Goal: Transaction & Acquisition: Purchase product/service

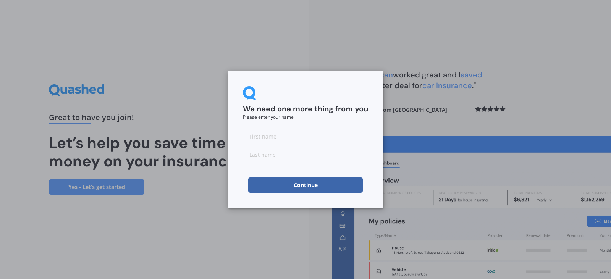
click at [296, 134] on input at bounding box center [305, 136] width 125 height 15
type input "[PERSON_NAME]"
click at [310, 192] on button "Continue" at bounding box center [305, 185] width 115 height 15
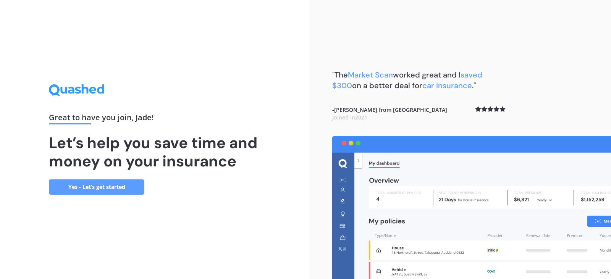
click at [309, 188] on div ""The Market Scan worked great and I saved $300 on a better deal for car insuran…" at bounding box center [460, 139] width 302 height 279
click at [84, 191] on link "Yes - Let’s get started" at bounding box center [96, 186] width 95 height 15
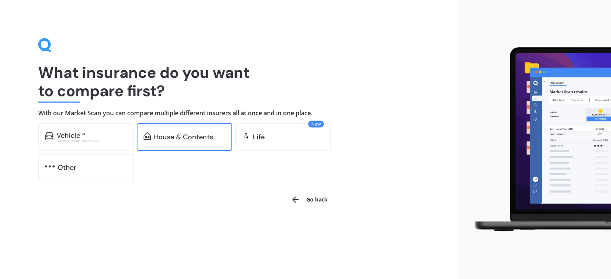
click at [192, 142] on div "House & Contents" at bounding box center [184, 136] width 95 height 27
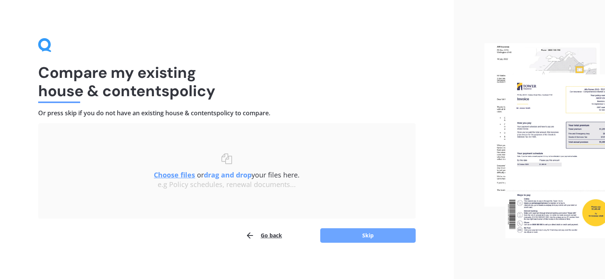
click at [373, 236] on button "Skip" at bounding box center [367, 235] width 95 height 15
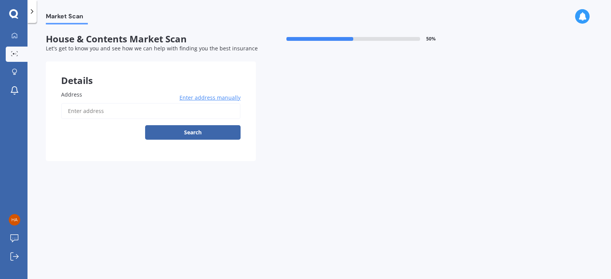
click at [114, 116] on input "Address" at bounding box center [150, 111] width 179 height 16
type input "[STREET_ADDRESS]"
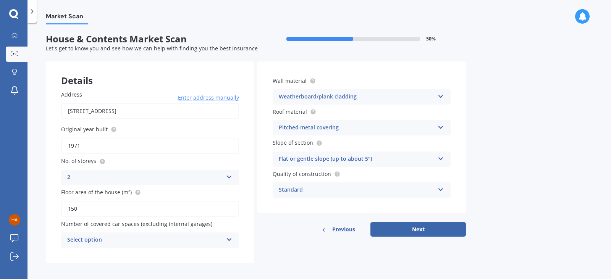
scroll to position [4, 0]
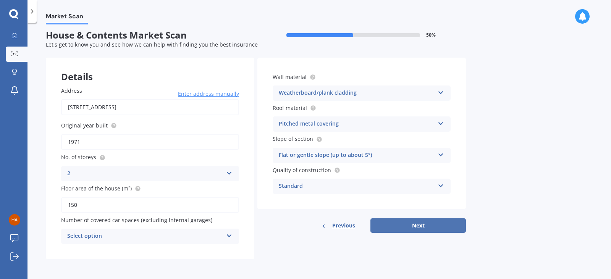
click at [442, 229] on button "Next" at bounding box center [417, 225] width 95 height 15
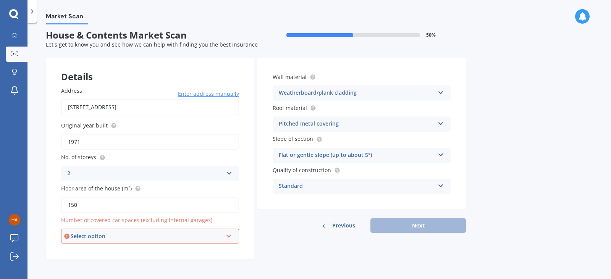
click at [171, 237] on div "Select option" at bounding box center [147, 236] width 152 height 8
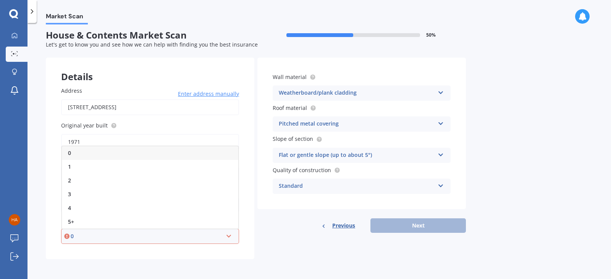
click at [276, 256] on div "Details Address [STREET_ADDRESS] Enter address manually Search Original year bu…" at bounding box center [256, 159] width 420 height 202
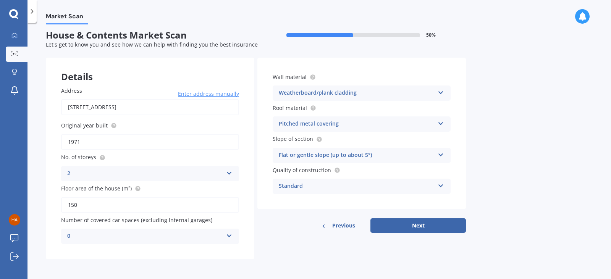
click at [187, 235] on div "0" at bounding box center [145, 236] width 156 height 9
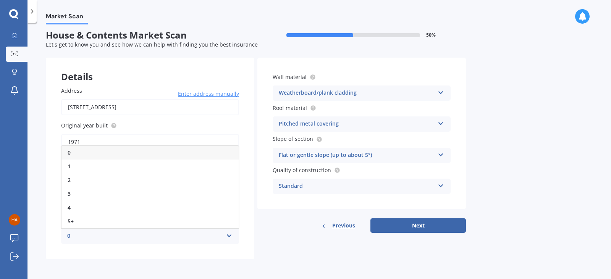
click at [96, 154] on div "0" at bounding box center [149, 153] width 177 height 14
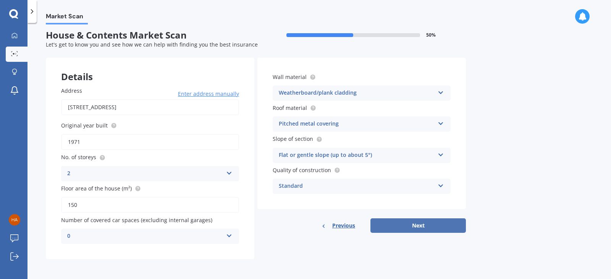
click at [405, 230] on button "Next" at bounding box center [417, 225] width 95 height 15
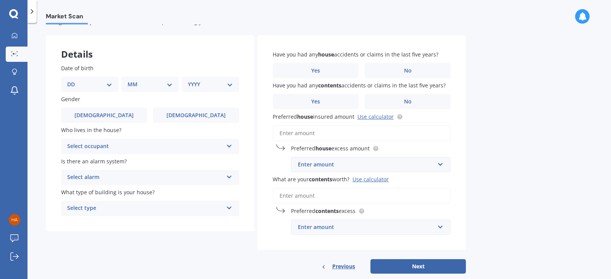
scroll to position [38, 0]
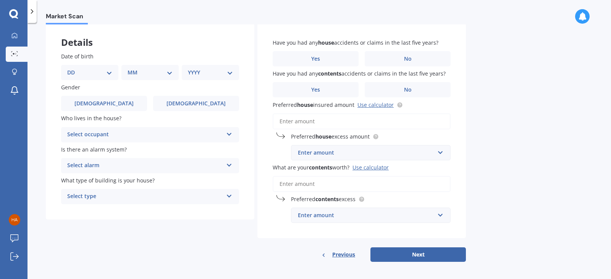
click at [99, 74] on select "DD 01 02 03 04 05 06 07 08 09 10 11 12 13 14 15 16 17 18 19 20 21 22 23 24 25 2…" at bounding box center [89, 72] width 45 height 8
click at [171, 10] on div "Market Scan" at bounding box center [318, 12] width 583 height 24
click at [78, 65] on div "DD 01 02 03 04 05 06 07 08 09 10 11 12 13 14 15 16 17 18 19 20 21 22 23 24 25 2…" at bounding box center [89, 72] width 57 height 15
click at [98, 70] on select "DD 01 02 03 04 05 06 07 08 09 10 11 12 13 14 15 16 17 18 19 20 21 22 23 24 25 2…" at bounding box center [89, 72] width 45 height 8
select select "25"
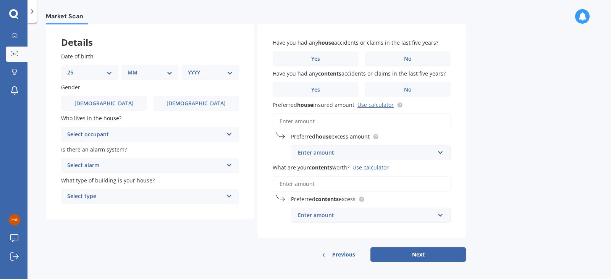
click at [73, 68] on select "DD 01 02 03 04 05 06 07 08 09 10 11 12 13 14 15 16 17 18 19 20 21 22 23 24 25 2…" at bounding box center [89, 72] width 45 height 8
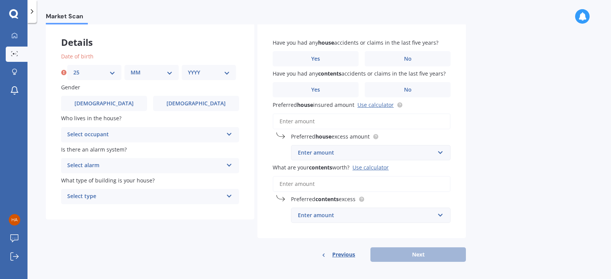
click at [146, 75] on select "MM 01 02 03 04 05 06 07 08 09 10 11 12" at bounding box center [152, 72] width 42 height 8
select select "05"
click at [131, 68] on select "MM 01 02 03 04 05 06 07 08 09 10 11 12" at bounding box center [152, 72] width 42 height 8
drag, startPoint x: 214, startPoint y: 71, endPoint x: 214, endPoint y: 76, distance: 5.0
click at [214, 71] on select "YYYY 2009 2008 2007 2006 2005 2004 2003 2002 2001 2000 1999 1998 1997 1996 1995…" at bounding box center [209, 72] width 42 height 8
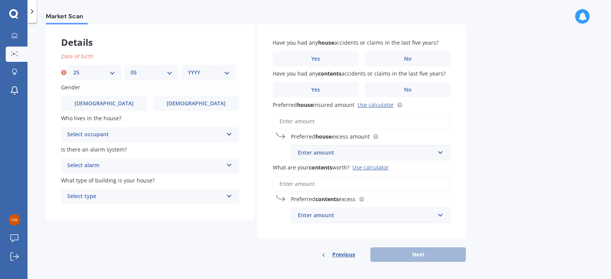
select select "1980"
click at [188, 68] on select "YYYY 2009 2008 2007 2006 2005 2004 2003 2002 2001 2000 1999 1998 1997 1996 1995…" at bounding box center [209, 72] width 42 height 8
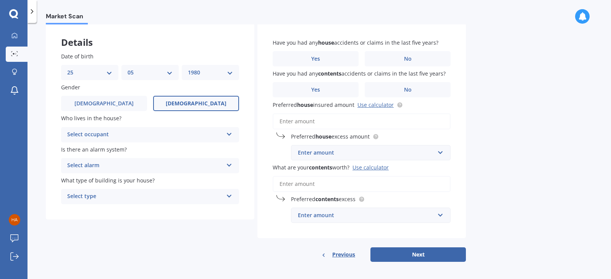
click at [167, 101] on label "[DEMOGRAPHIC_DATA]" at bounding box center [196, 103] width 86 height 15
click at [0, 0] on input "[DEMOGRAPHIC_DATA]" at bounding box center [0, 0] width 0 height 0
click at [160, 131] on div "Select occupant" at bounding box center [145, 134] width 156 height 9
click at [88, 150] on div "Owner" at bounding box center [149, 150] width 177 height 14
click at [147, 168] on div "Select alarm" at bounding box center [145, 165] width 156 height 9
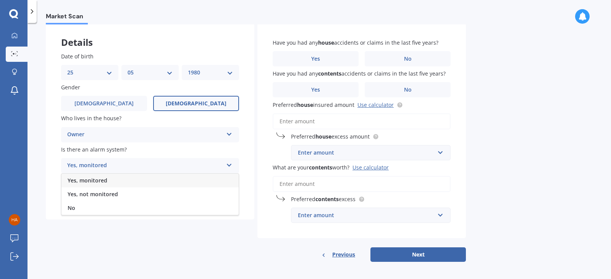
drag, startPoint x: 97, startPoint y: 193, endPoint x: 99, endPoint y: 197, distance: 5.0
click at [97, 193] on span "Yes, not monitored" at bounding box center [93, 194] width 50 height 7
click at [105, 199] on div "Select type" at bounding box center [145, 196] width 156 height 9
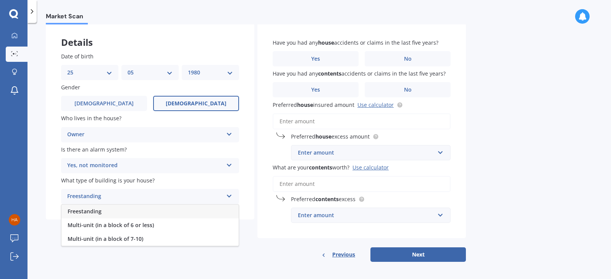
click at [108, 211] on div "Freestanding" at bounding box center [149, 212] width 177 height 14
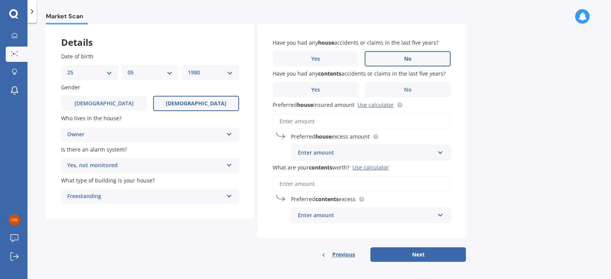
click at [419, 60] on label "No" at bounding box center [408, 58] width 86 height 15
click at [0, 0] on input "No" at bounding box center [0, 0] width 0 height 0
click at [421, 84] on label "No" at bounding box center [408, 89] width 86 height 15
click at [0, 0] on input "No" at bounding box center [0, 0] width 0 height 0
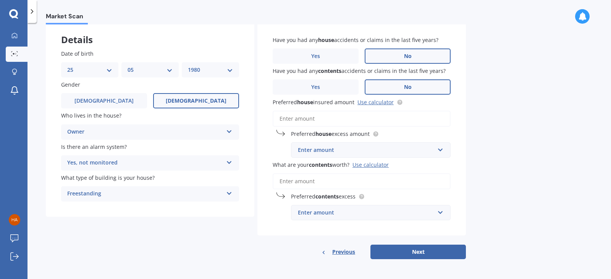
click at [357, 118] on input "Preferred house insured amount Use calculator" at bounding box center [362, 119] width 178 height 16
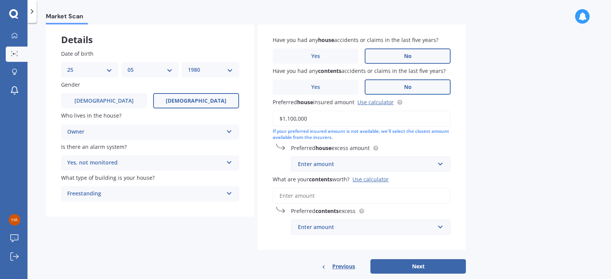
scroll to position [55, 0]
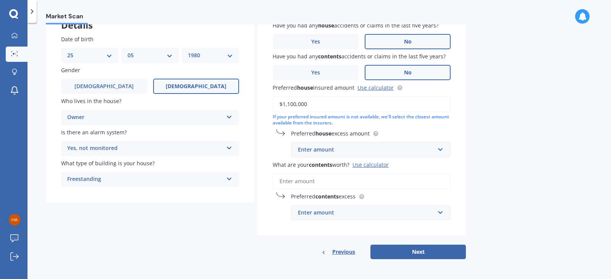
type input "$1,100,000"
click at [427, 148] on div "Enter amount" at bounding box center [366, 149] width 137 height 8
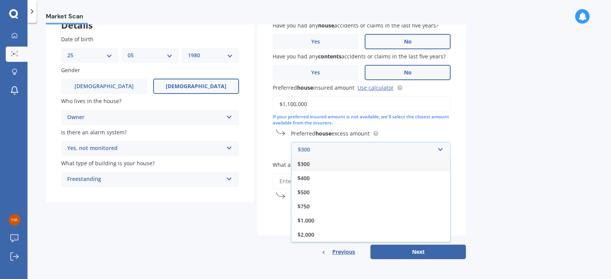
click at [311, 166] on div "$300" at bounding box center [370, 164] width 159 height 14
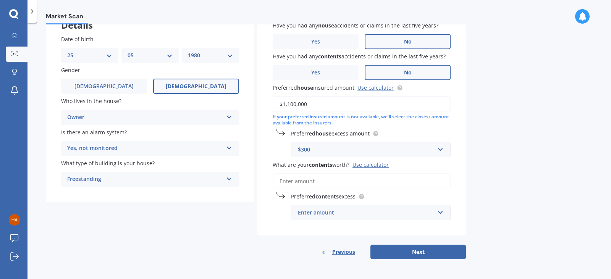
click at [315, 185] on input "What are your contents worth? Use calculator" at bounding box center [362, 181] width 178 height 16
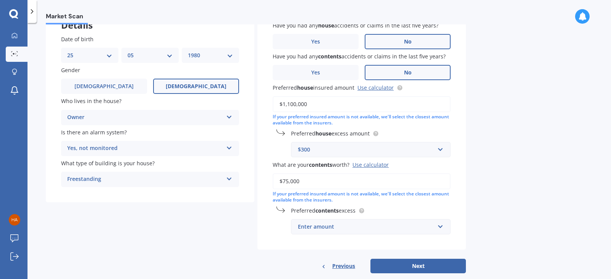
type input "$75,000"
click at [393, 228] on div "Enter amount" at bounding box center [366, 227] width 137 height 8
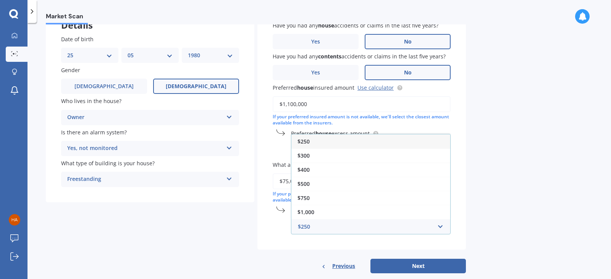
click at [316, 144] on div "$250" at bounding box center [370, 141] width 159 height 14
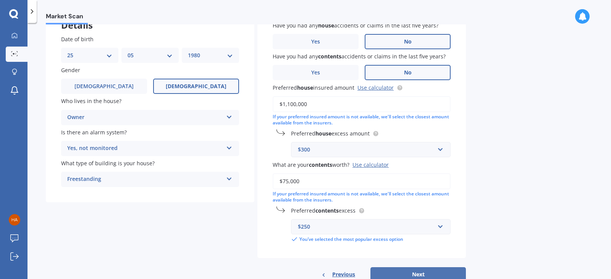
click at [405, 271] on button "Next" at bounding box center [417, 274] width 95 height 15
select select "25"
select select "05"
select select "1980"
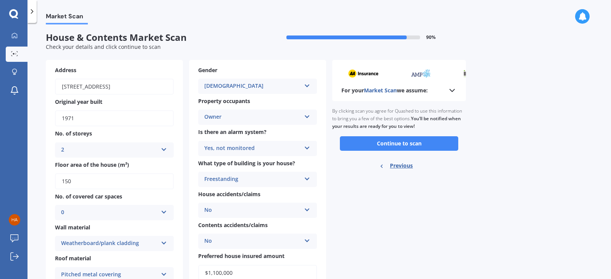
scroll to position [0, 0]
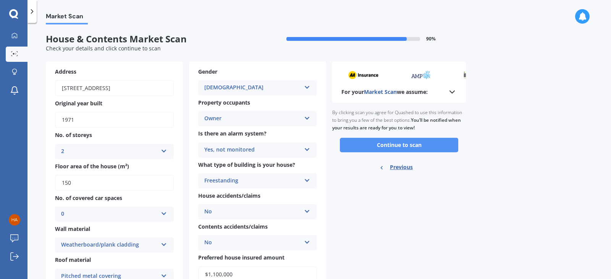
click at [370, 145] on button "Continue to scan" at bounding box center [399, 145] width 118 height 15
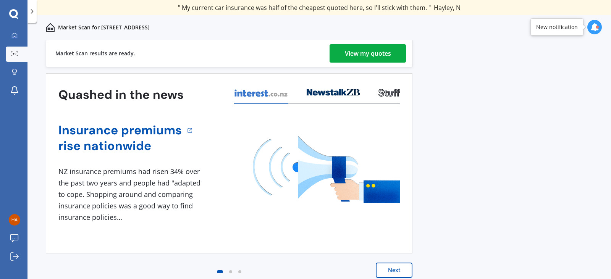
click at [351, 54] on div "View my quotes" at bounding box center [368, 53] width 46 height 18
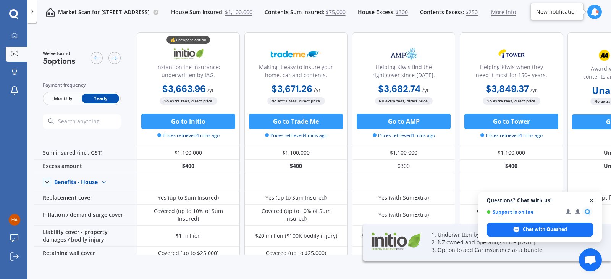
click at [592, 201] on span "Close chat" at bounding box center [592, 201] width 10 height 10
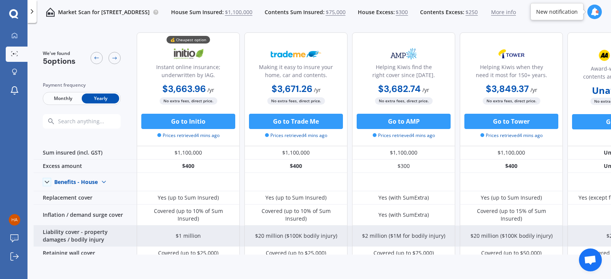
scroll to position [38, 0]
